Goal: Task Accomplishment & Management: Use online tool/utility

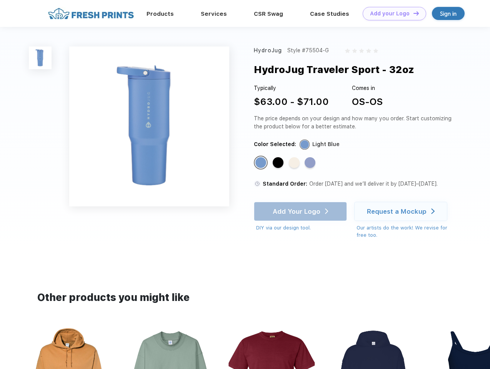
click at [391, 13] on link "Add your Logo Design Tool" at bounding box center [393, 13] width 63 height 13
click at [0, 0] on div "Design Tool" at bounding box center [0, 0] width 0 height 0
click at [412, 13] on link "Add your Logo Design Tool" at bounding box center [393, 13] width 63 height 13
click at [40, 58] on img at bounding box center [40, 58] width 23 height 23
click at [261, 163] on div "Standard Color" at bounding box center [260, 162] width 11 height 11
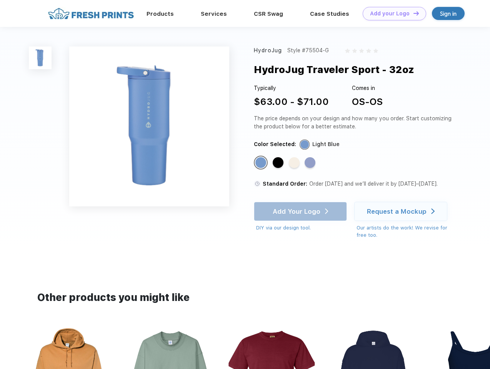
click at [279, 163] on div "Standard Color" at bounding box center [278, 162] width 11 height 11
click at [295, 163] on div "Standard Color" at bounding box center [294, 162] width 11 height 11
click at [311, 163] on div "Standard Color" at bounding box center [309, 162] width 11 height 11
click at [301, 211] on div "Add Your Logo DIY via our design tool. Ah shoot! This product isn't up in our d…" at bounding box center [300, 217] width 93 height 30
click at [402, 211] on div "Request a Mockup" at bounding box center [397, 212] width 60 height 8
